Goal: Entertainment & Leisure: Consume media (video, audio)

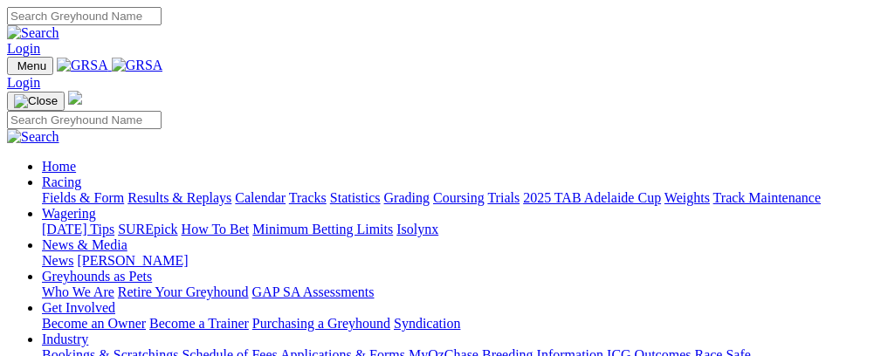
scroll to position [619, 0]
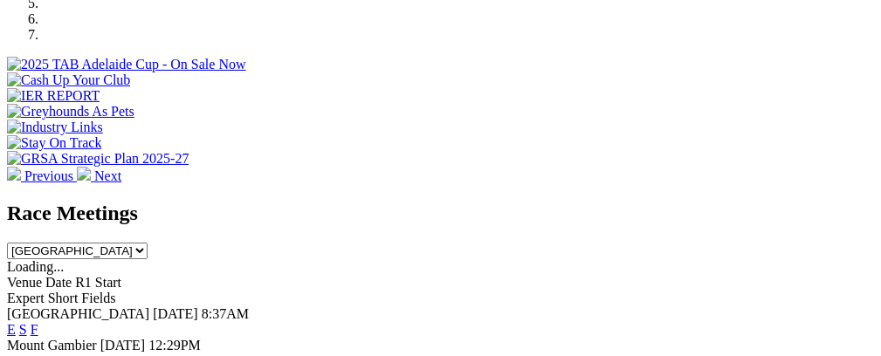
drag, startPoint x: 0, startPoint y: 0, endPoint x: 452, endPoint y: 16, distance: 452.6
click at [16, 322] on link "E" at bounding box center [11, 329] width 9 height 15
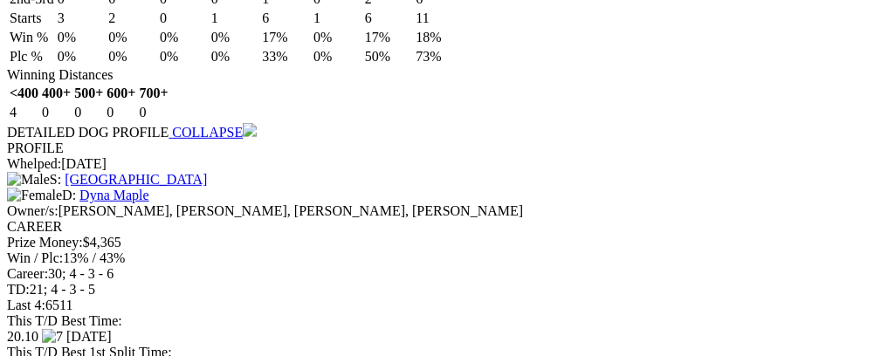
scroll to position [0, 53]
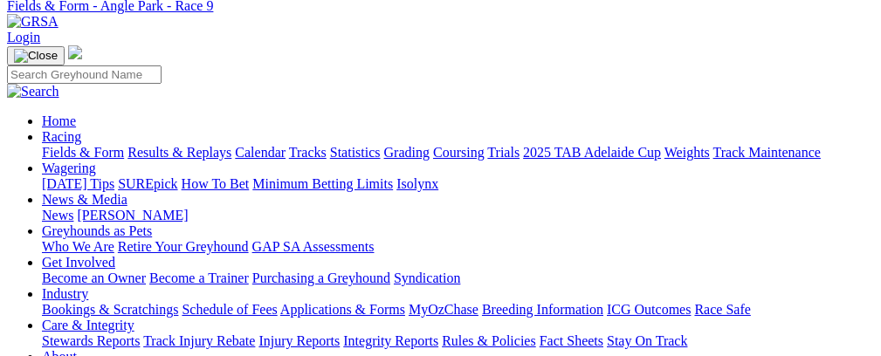
scroll to position [0, 0]
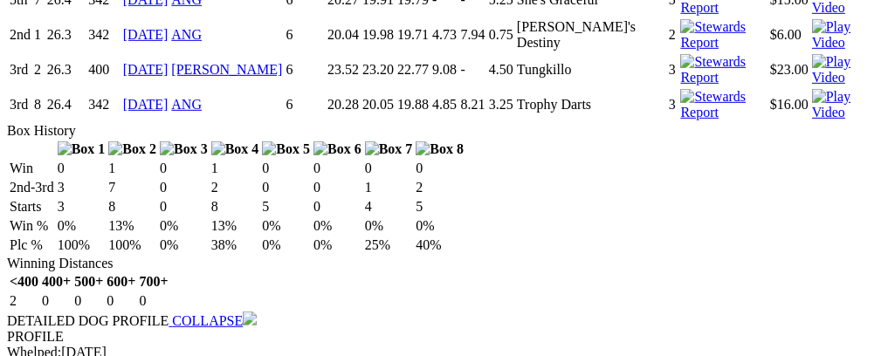
scroll to position [2131, 0]
